Goal: Information Seeking & Learning: Learn about a topic

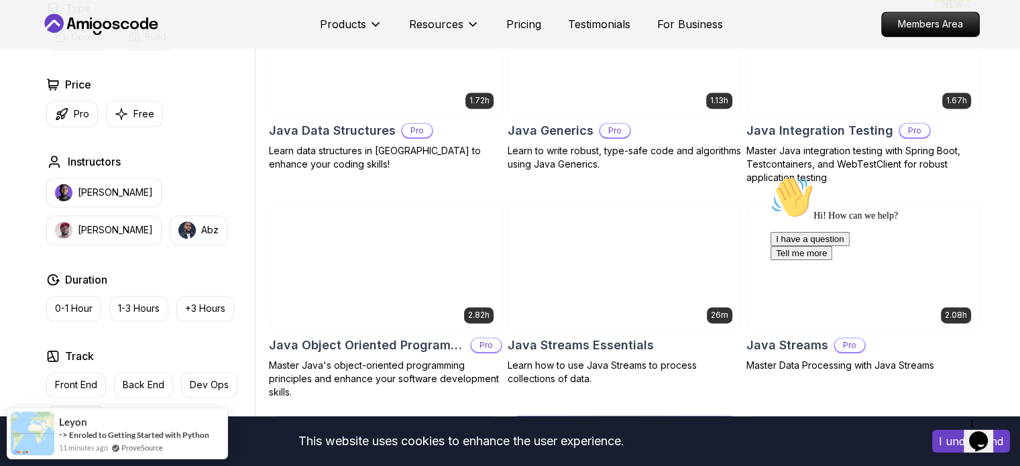
scroll to position [1564, 0]
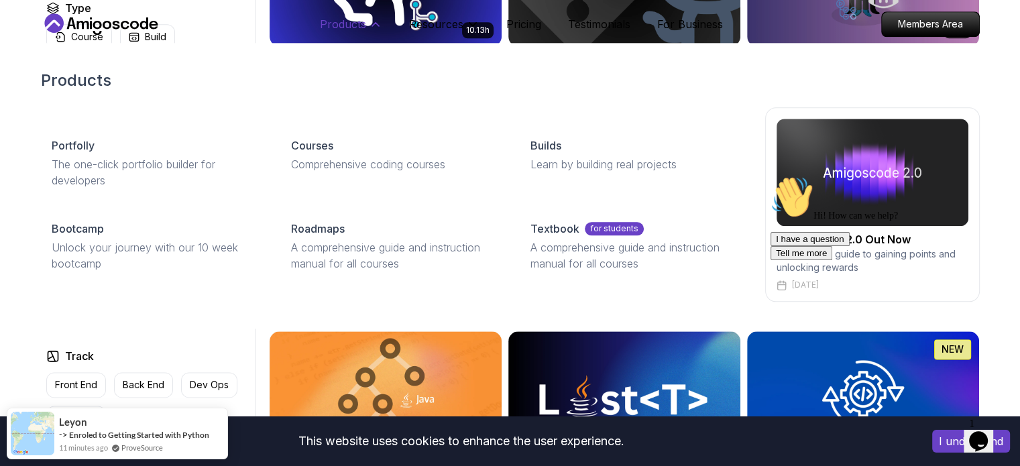
click at [350, 32] on p "Products" at bounding box center [343, 24] width 46 height 16
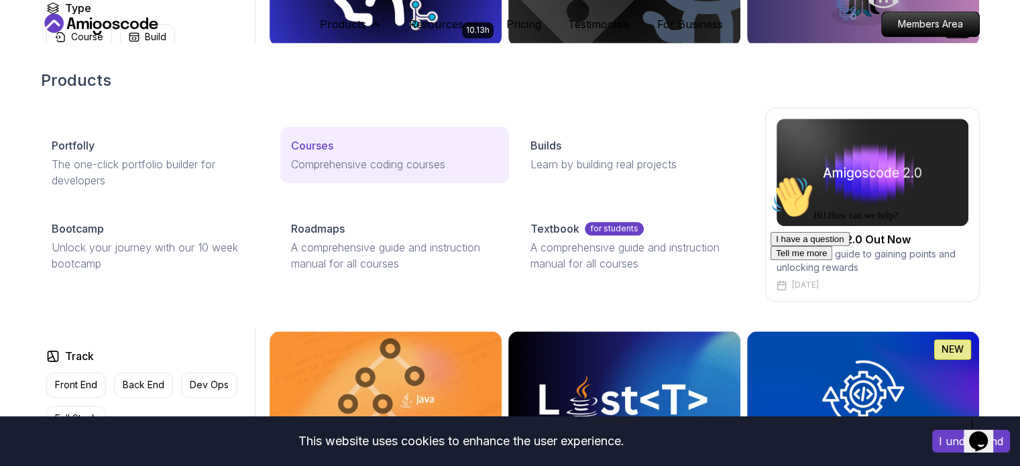
click at [355, 168] on p "Comprehensive coding courses" at bounding box center [394, 164] width 207 height 16
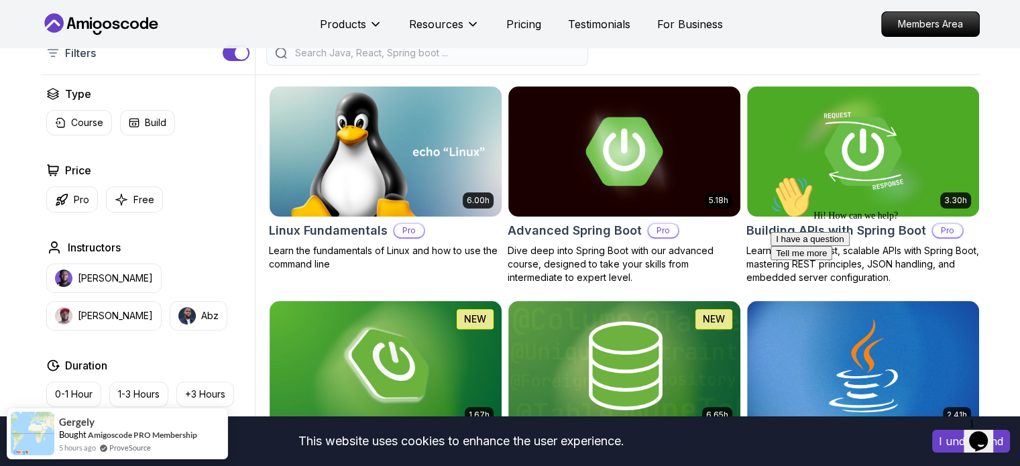
scroll to position [223, 0]
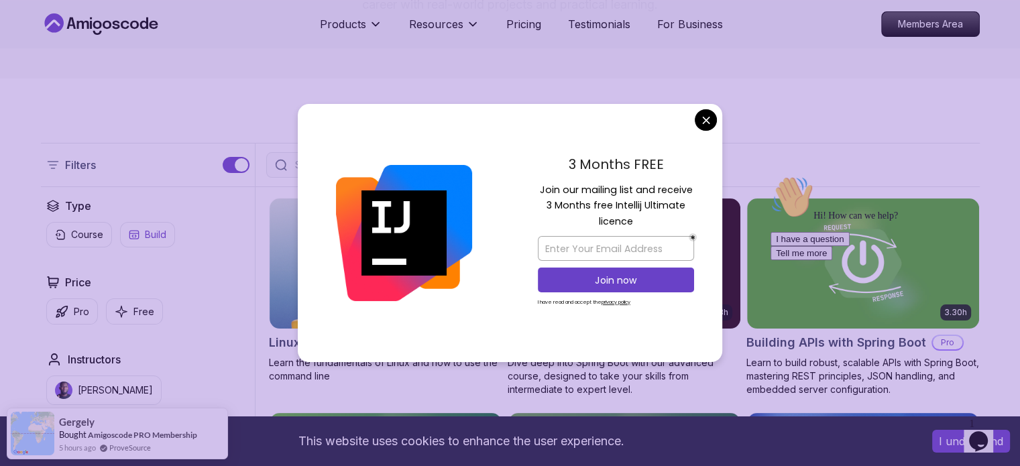
click at [131, 318] on button "Free" at bounding box center [134, 311] width 57 height 26
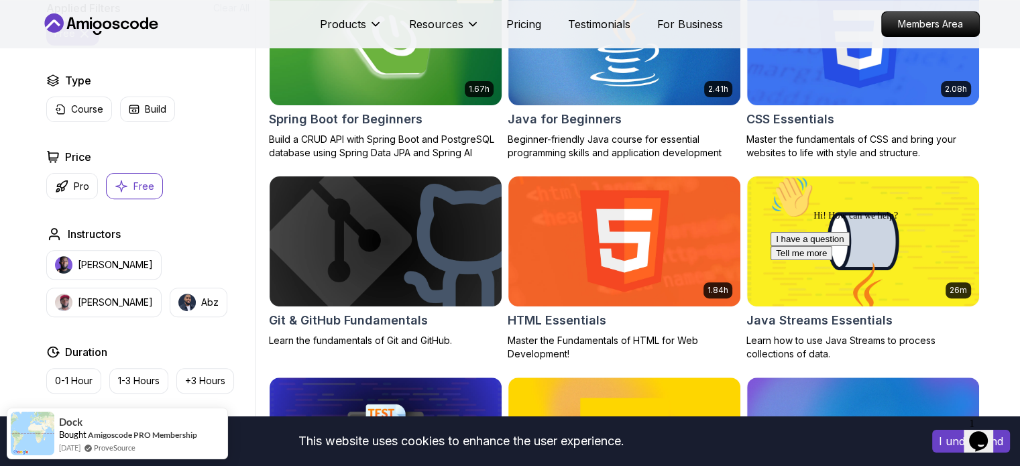
scroll to position [335, 0]
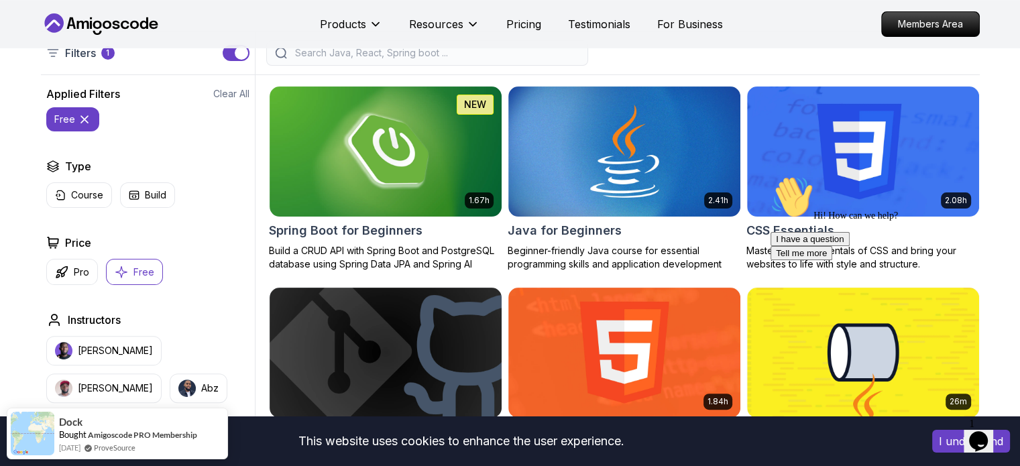
click at [960, 434] on button "I understand" at bounding box center [971, 441] width 78 height 23
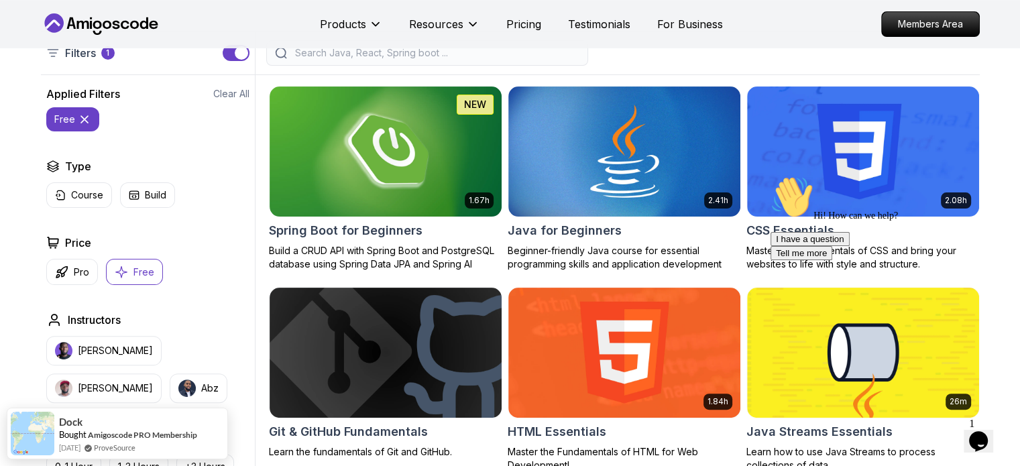
click at [976, 433] on icon "Chat widget" at bounding box center [978, 441] width 19 height 20
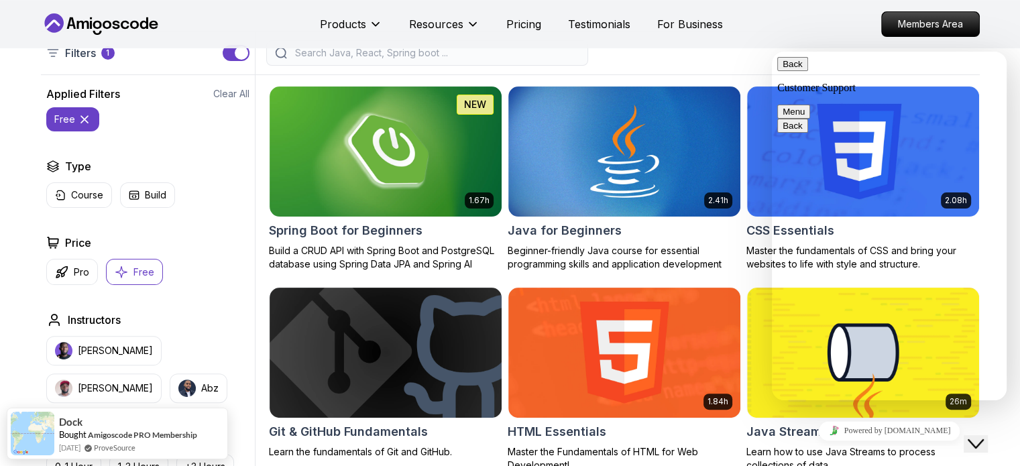
click at [976, 436] on icon "Close Chat This icon closes the chat window." at bounding box center [976, 444] width 16 height 16
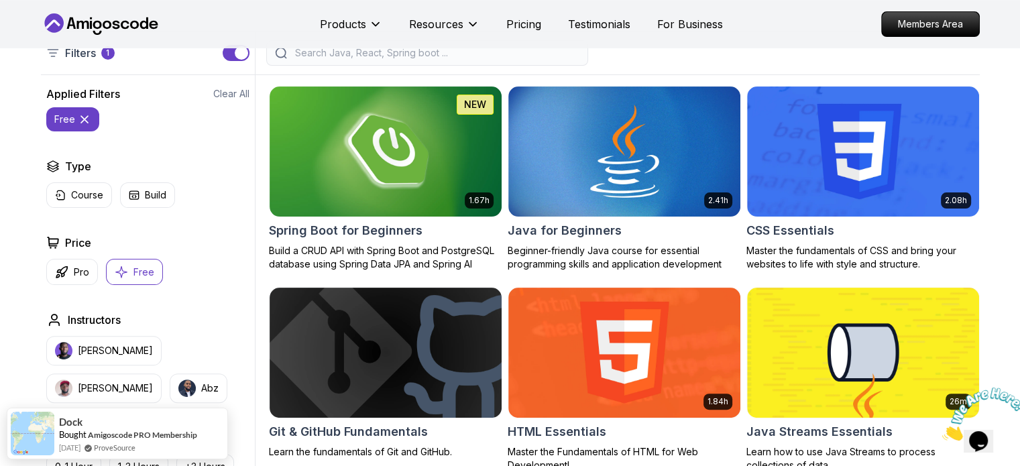
click at [976, 433] on img at bounding box center [983, 414] width 83 height 53
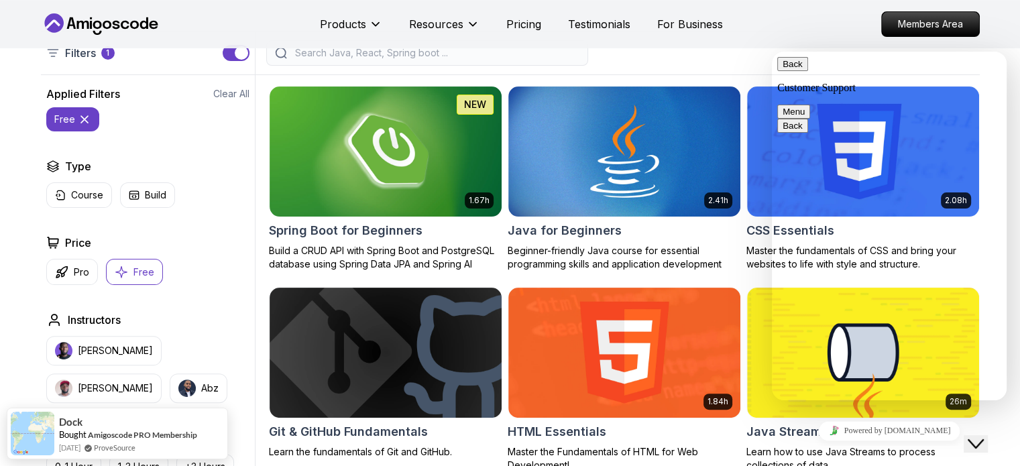
click at [976, 436] on icon "Close Chat This icon closes the chat window." at bounding box center [976, 444] width 16 height 16
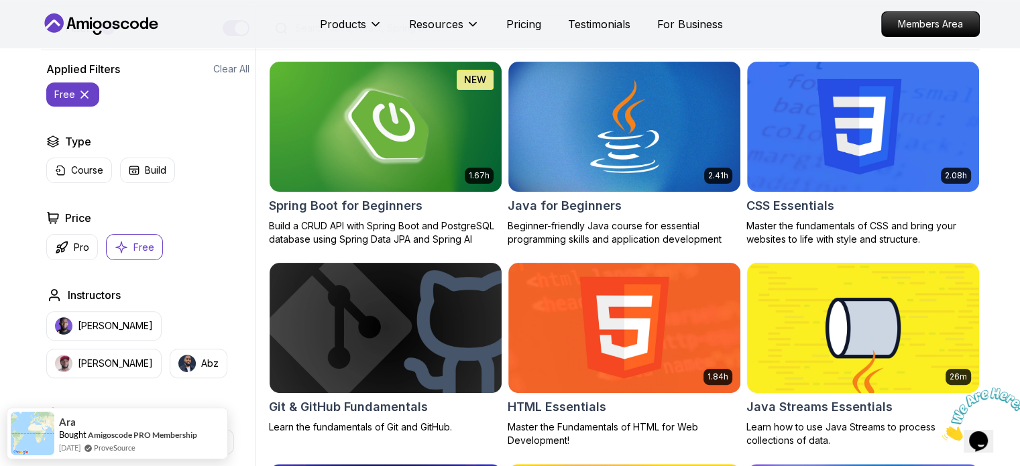
scroll to position [223, 0]
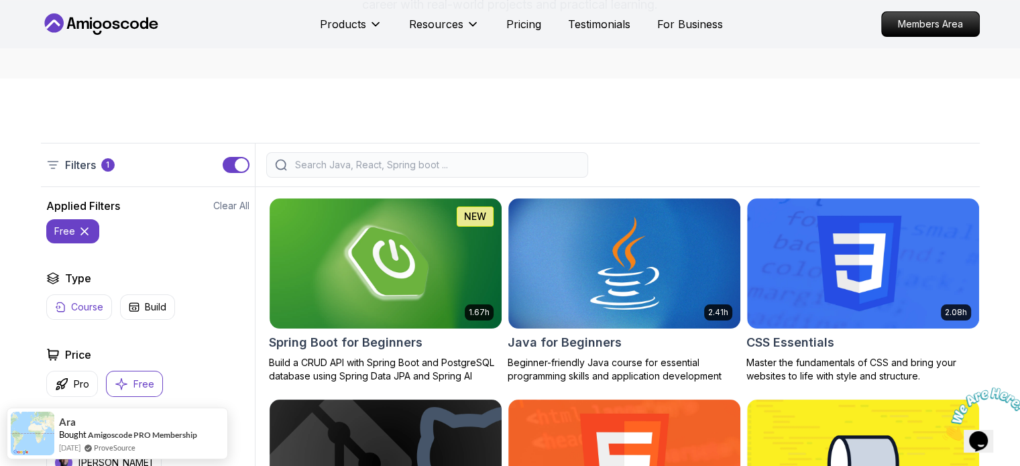
click at [99, 311] on p "Course" at bounding box center [87, 306] width 32 height 13
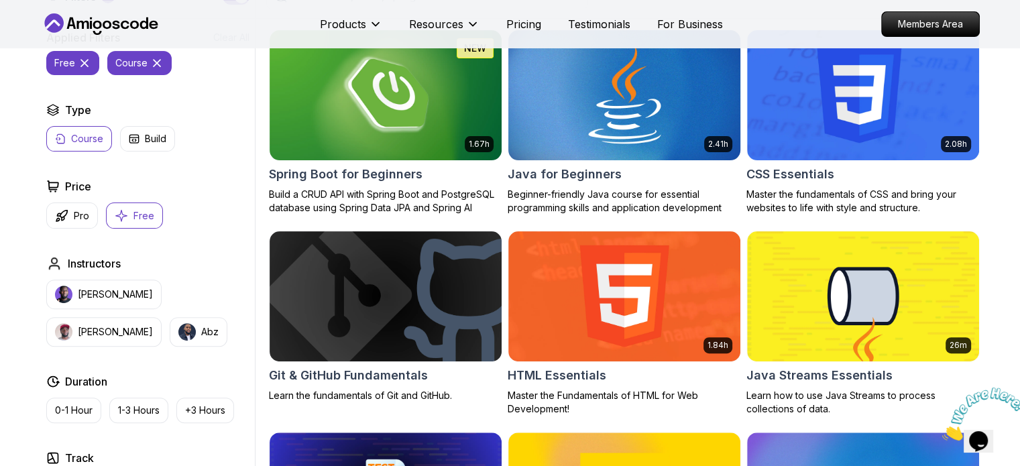
scroll to position [335, 0]
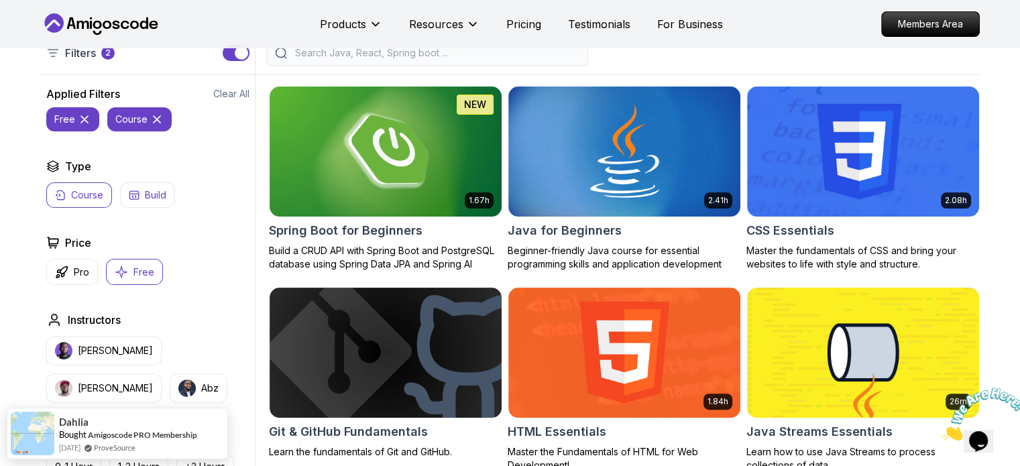
click at [158, 195] on p "Build" at bounding box center [155, 194] width 21 height 13
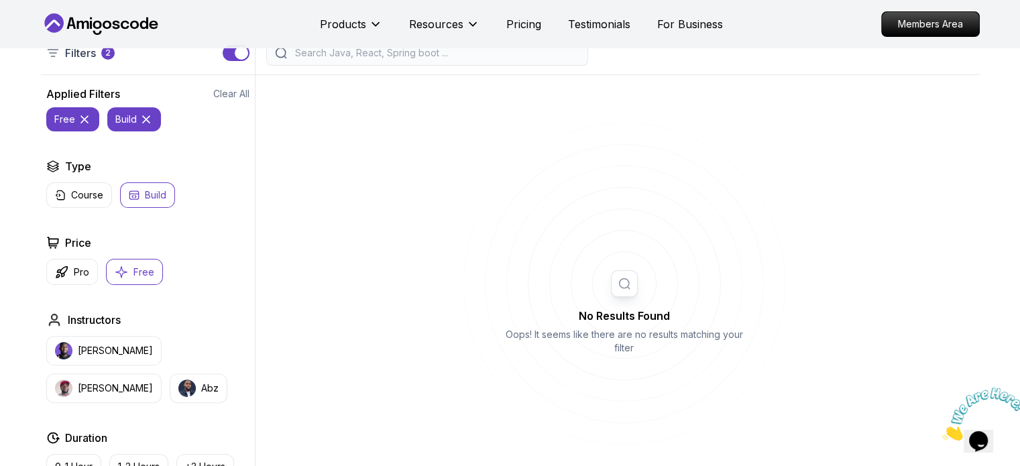
click at [140, 200] on button "Build" at bounding box center [147, 194] width 55 height 25
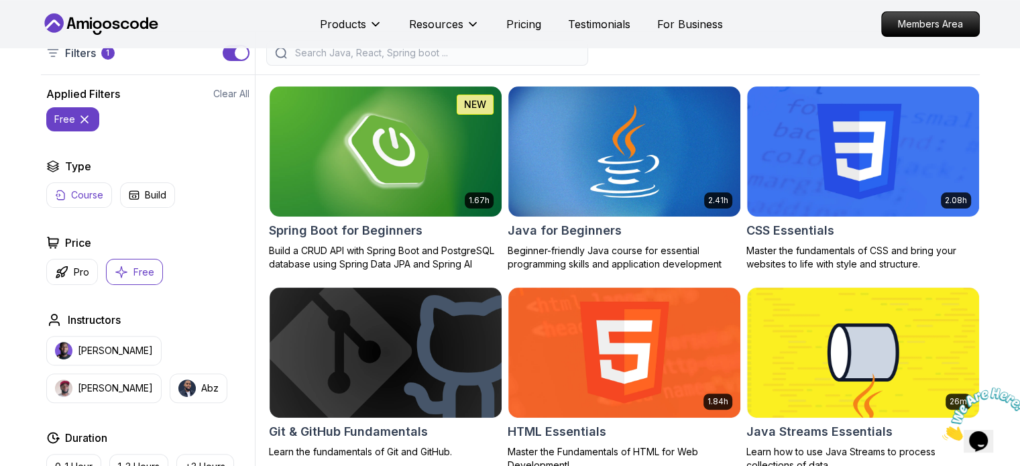
click at [80, 198] on p "Course" at bounding box center [87, 194] width 32 height 13
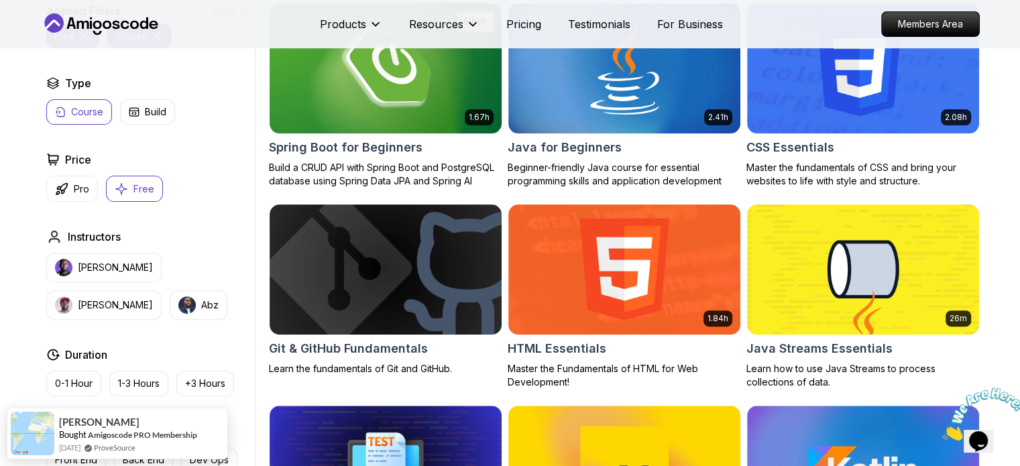
scroll to position [335, 0]
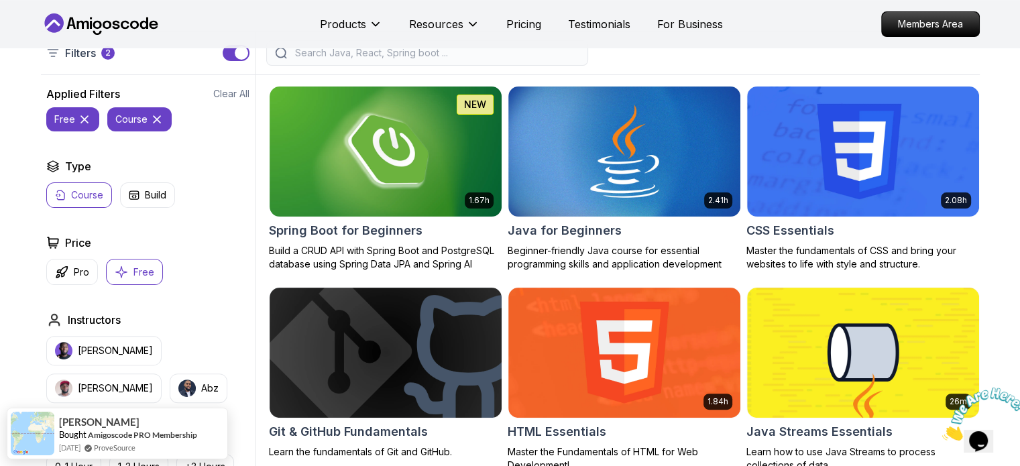
click at [83, 207] on div "Applied Filters Clear All free course Type Course Build Price Pro Free Instruct…" at bounding box center [148, 376] width 214 height 580
click at [83, 203] on button "Course" at bounding box center [79, 194] width 66 height 25
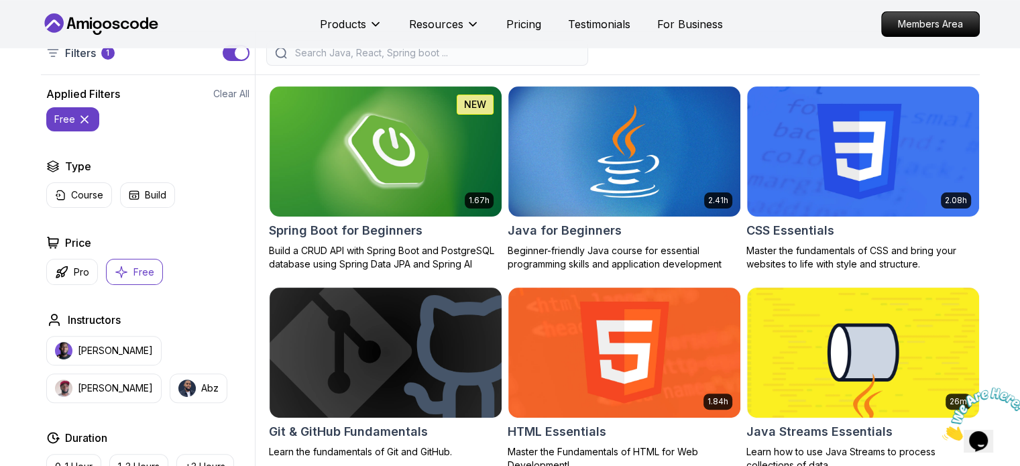
click at [112, 200] on div "Course Build" at bounding box center [147, 194] width 203 height 25
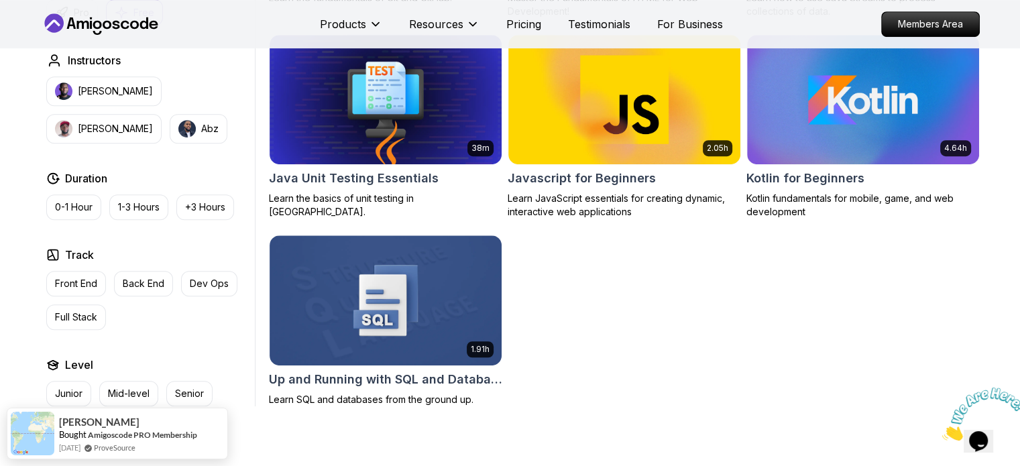
scroll to position [894, 0]
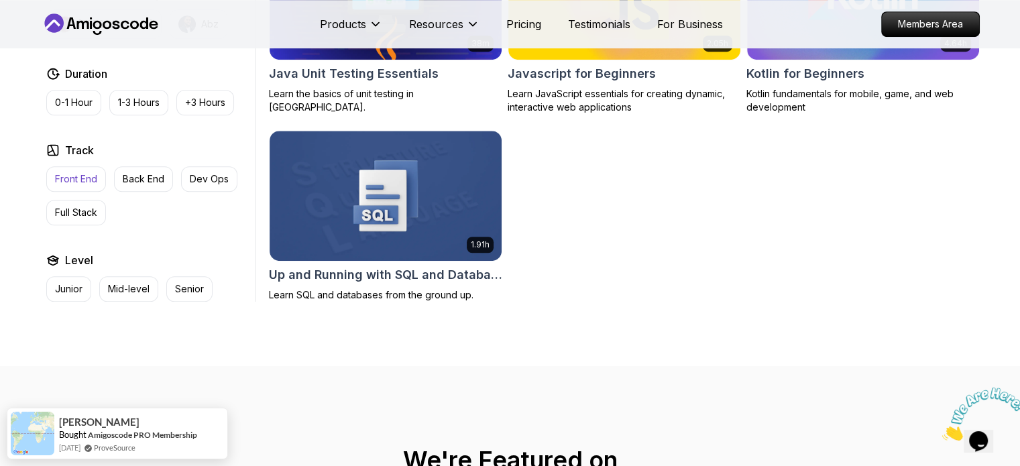
click at [84, 182] on p "Front End" at bounding box center [76, 178] width 42 height 13
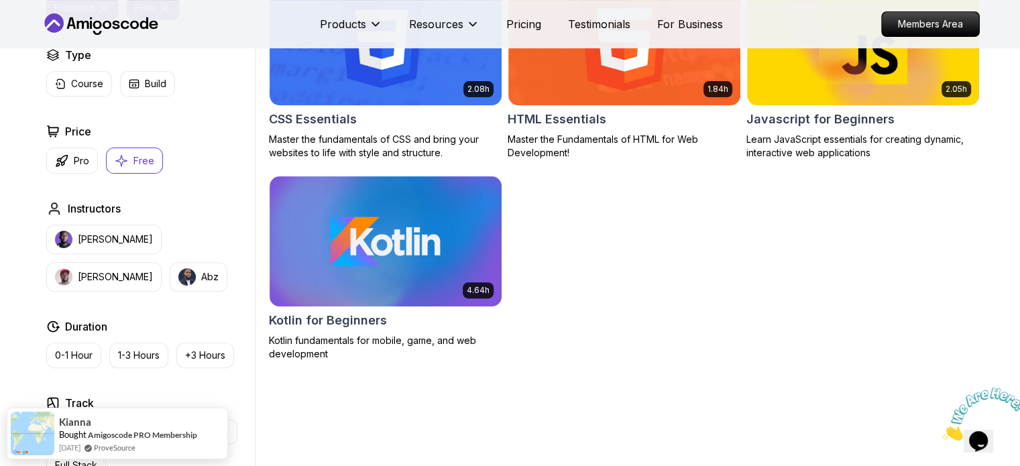
scroll to position [559, 0]
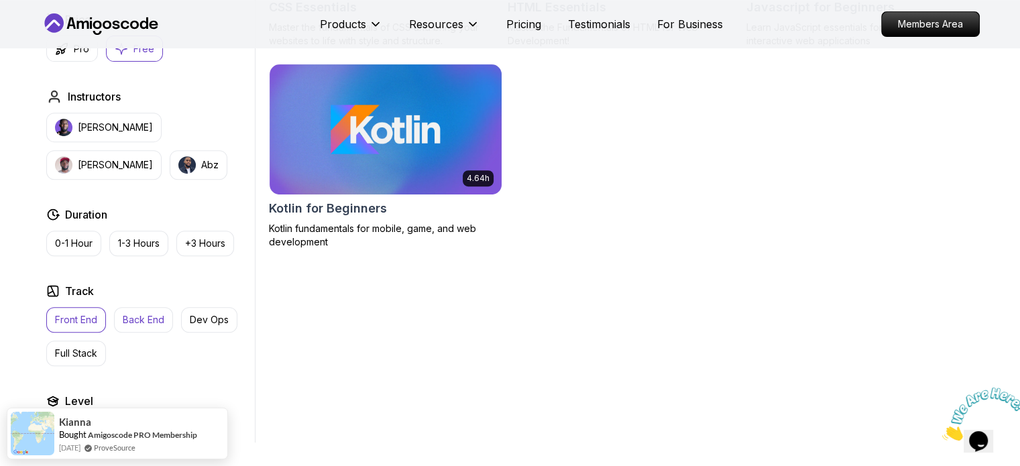
click at [139, 318] on p "Back End" at bounding box center [144, 319] width 42 height 13
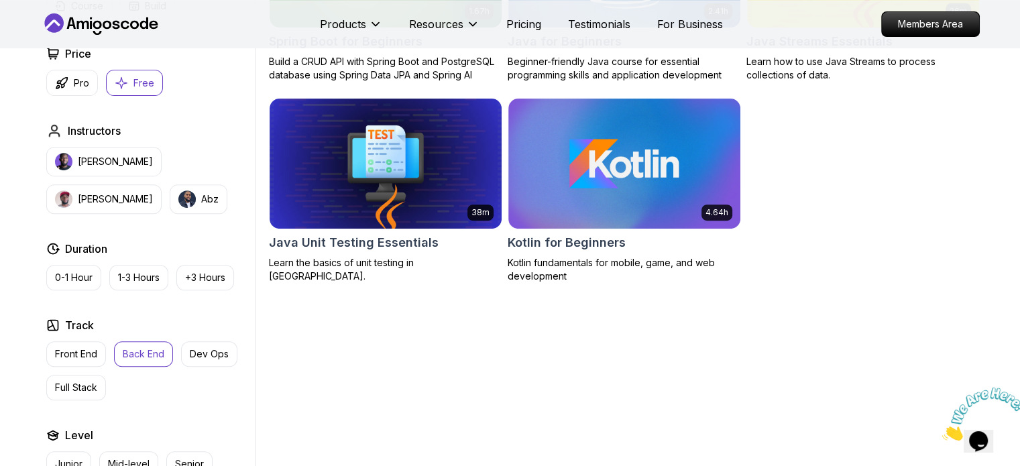
scroll to position [559, 0]
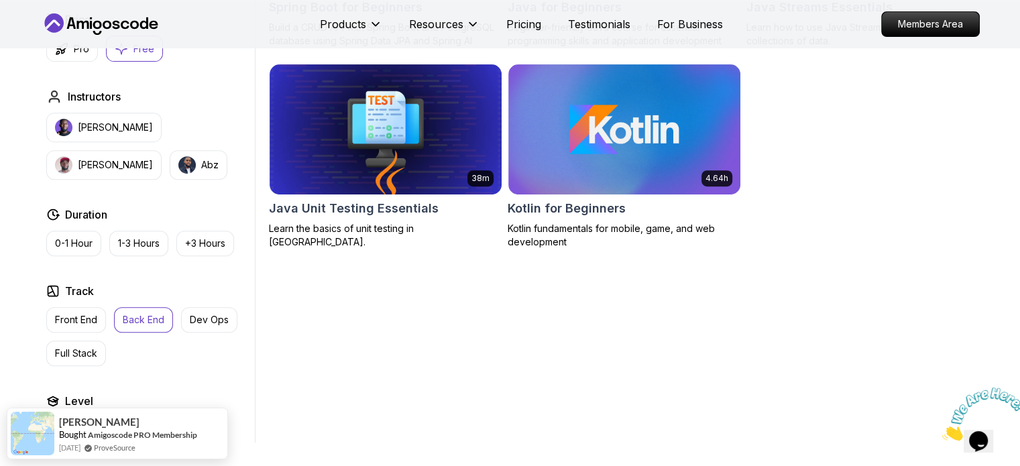
click at [174, 318] on div "Front End Back End Dev Ops Full Stack" at bounding box center [147, 336] width 203 height 59
click at [211, 316] on p "Dev Ops" at bounding box center [209, 319] width 39 height 13
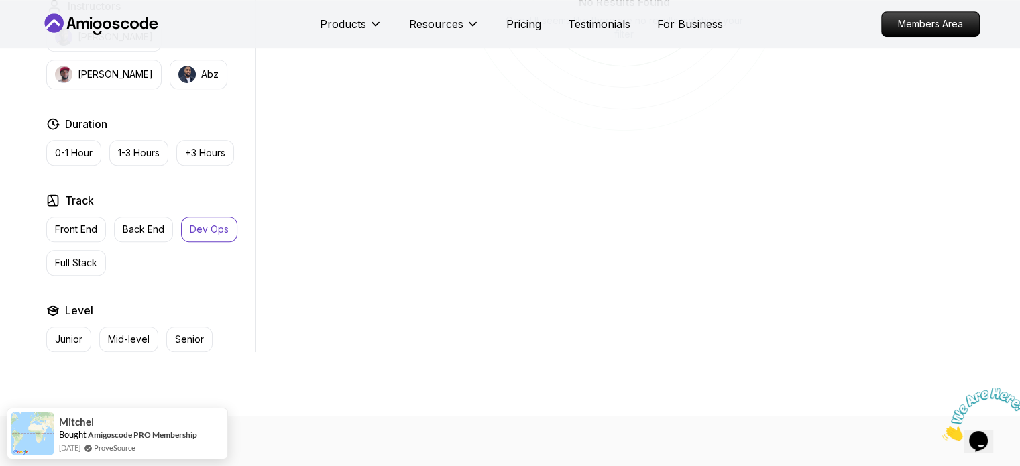
scroll to position [671, 0]
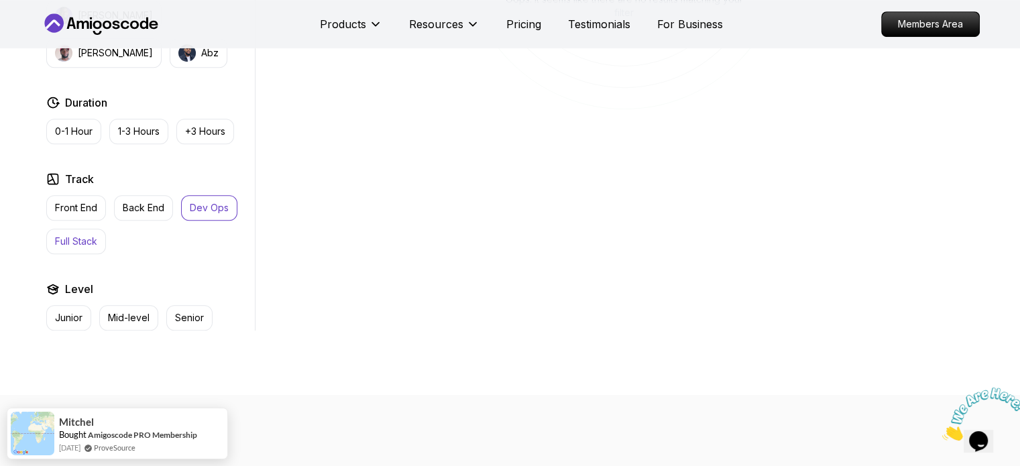
click at [91, 231] on button "Full Stack" at bounding box center [76, 241] width 60 height 25
click at [80, 312] on p "Junior" at bounding box center [68, 317] width 27 height 13
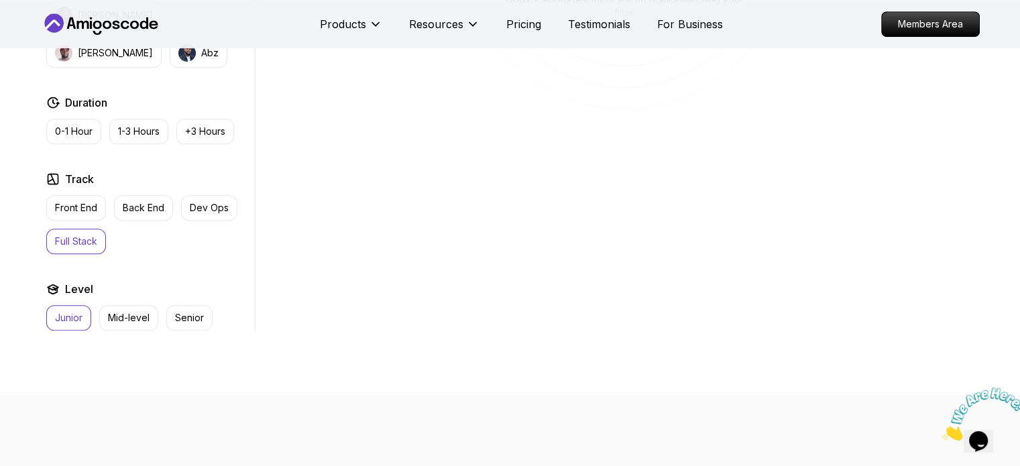
click at [80, 312] on p "Junior" at bounding box center [68, 317] width 27 height 13
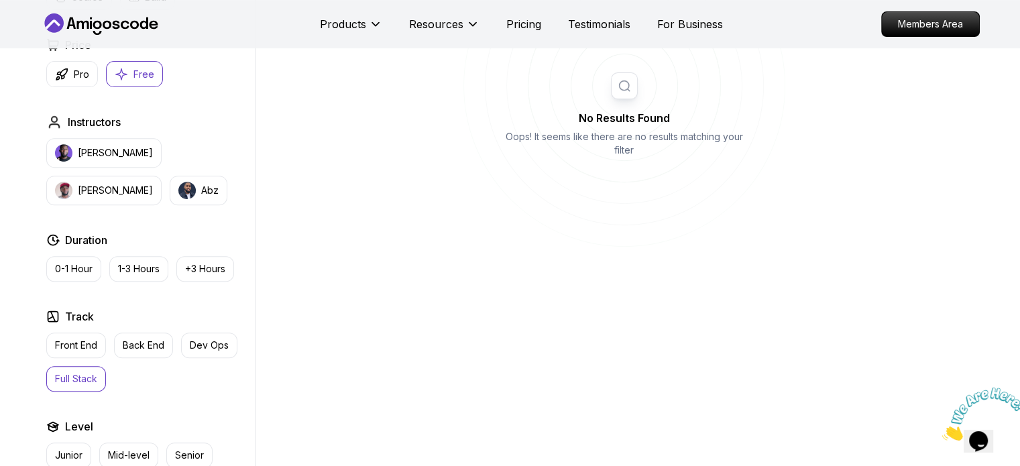
scroll to position [559, 0]
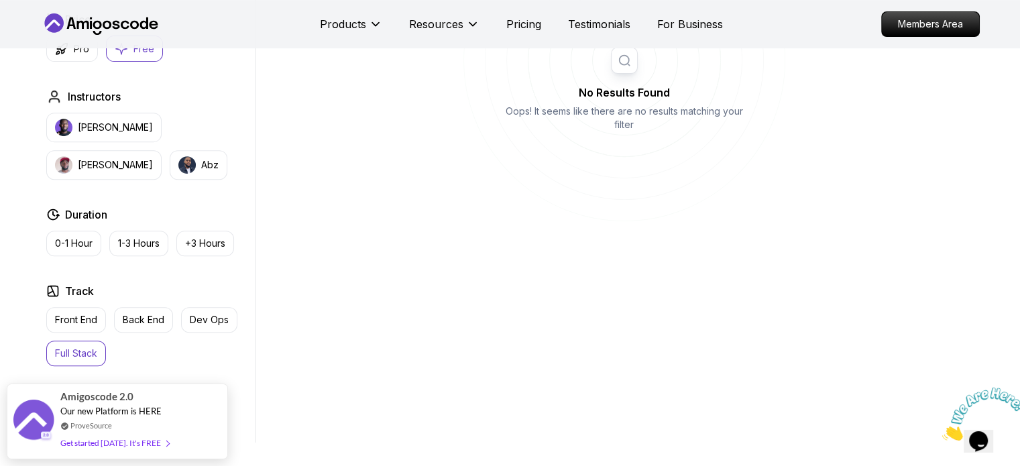
click at [92, 358] on button "Full Stack" at bounding box center [76, 353] width 60 height 25
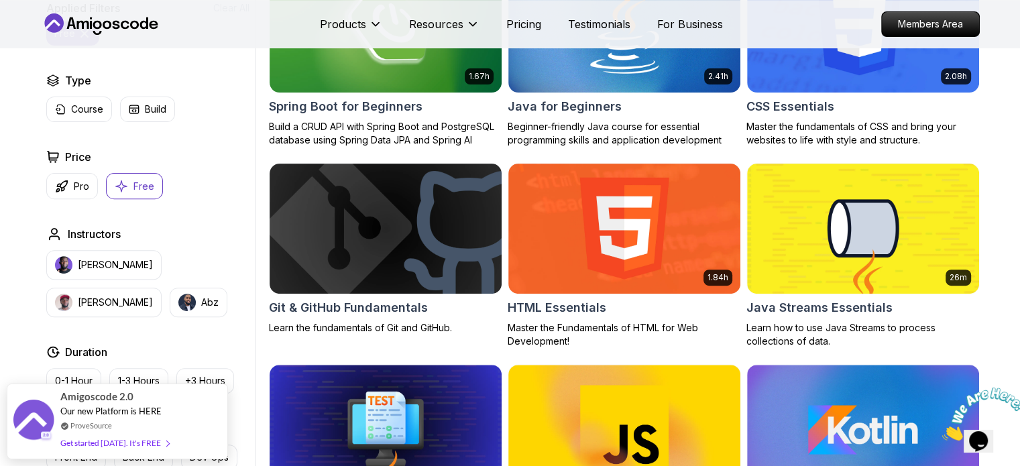
scroll to position [447, 0]
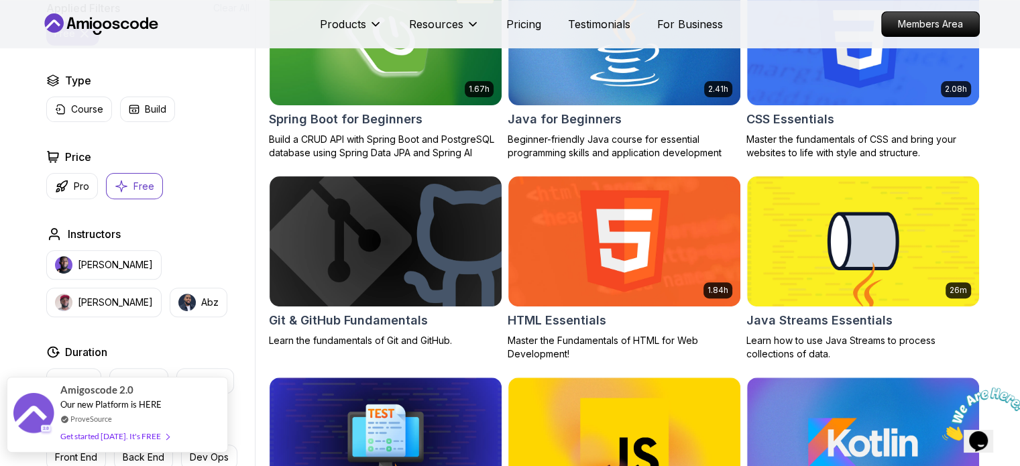
click at [141, 438] on div "Get started [DATE]. It's FREE" at bounding box center [114, 435] width 109 height 15
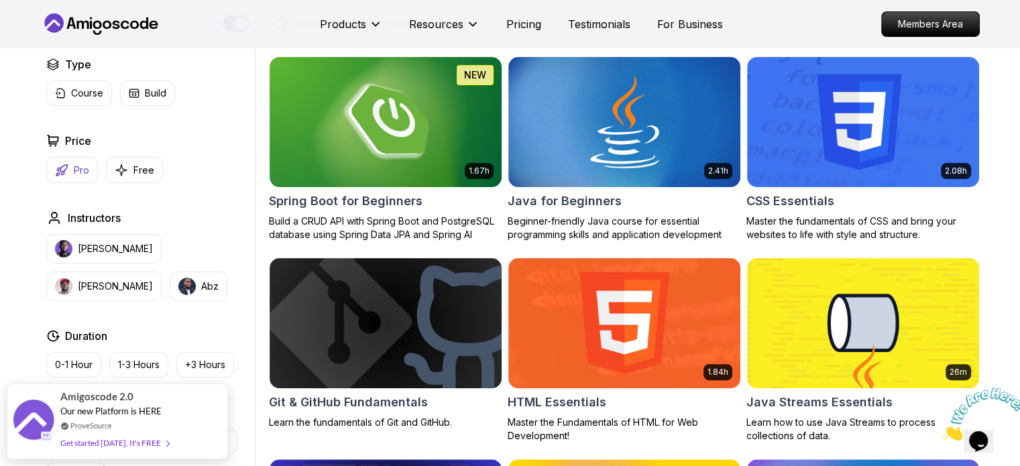
click at [80, 172] on p "Pro" at bounding box center [81, 170] width 15 height 13
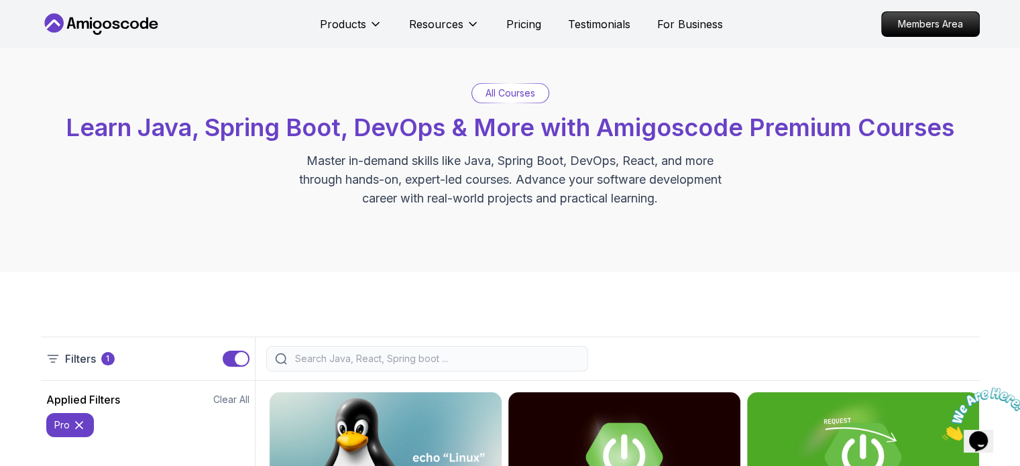
scroll to position [253, 0]
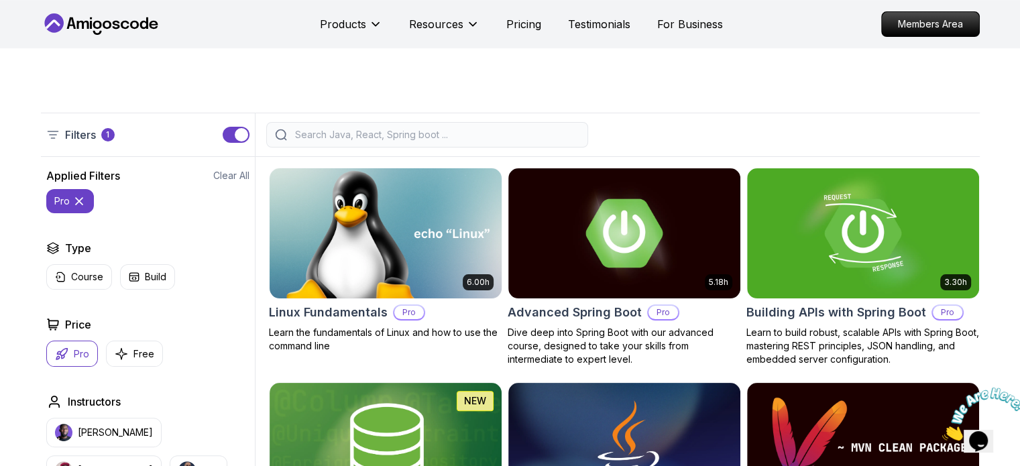
click at [371, 253] on img at bounding box center [385, 233] width 243 height 136
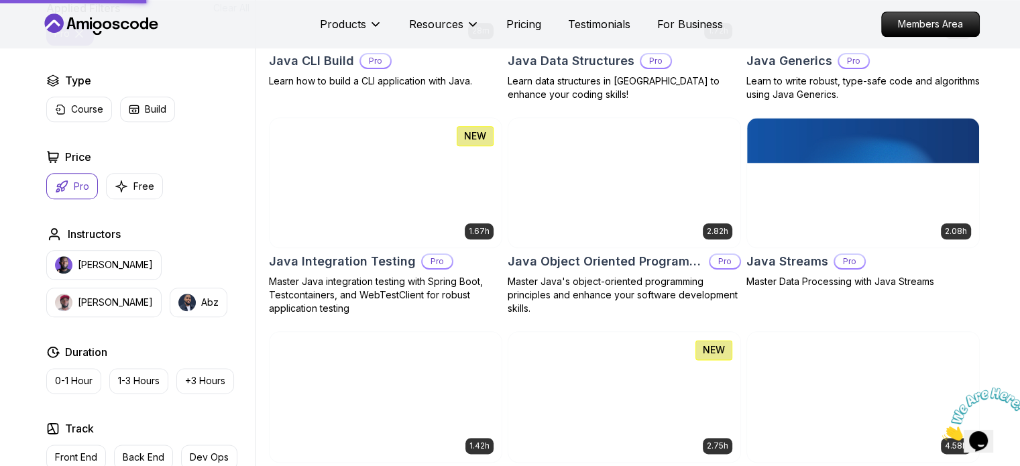
scroll to position [1594, 0]
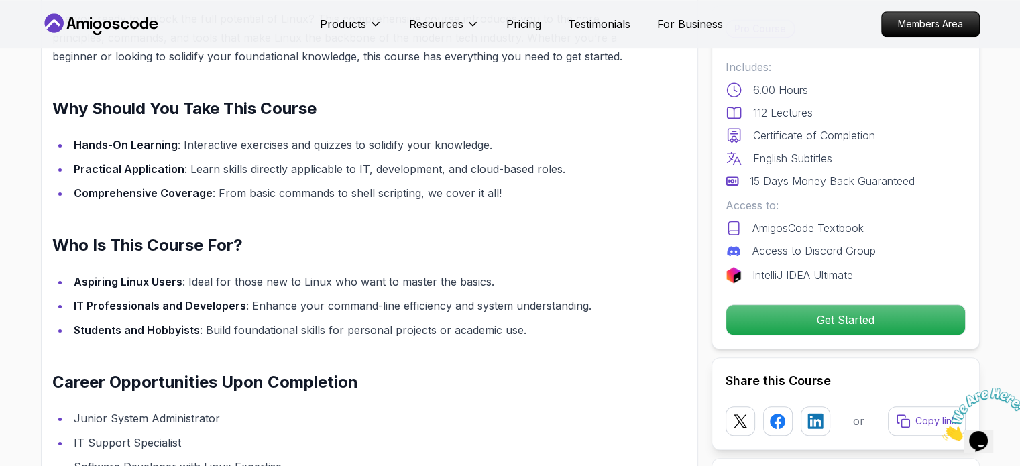
scroll to position [1452, 0]
